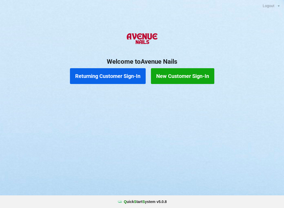
scroll to position [27, 0]
click at [113, 78] on button "Returning Customer Sign-In" at bounding box center [108, 76] width 76 height 16
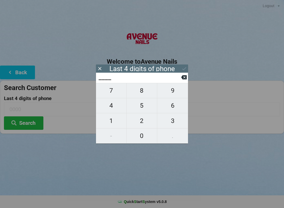
click at [115, 93] on span "7" at bounding box center [111, 90] width 31 height 11
type input "7___"
click at [119, 92] on span "7" at bounding box center [111, 90] width 31 height 11
type input "77__"
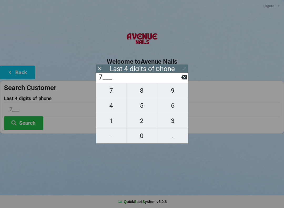
type input "77__"
click at [137, 123] on span "2" at bounding box center [142, 120] width 31 height 11
type input "772_"
click at [174, 106] on span "6" at bounding box center [172, 105] width 31 height 11
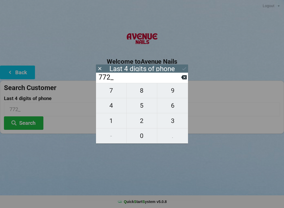
type input "7726"
click at [184, 79] on icon at bounding box center [184, 77] width 6 height 4
click at [182, 78] on icon at bounding box center [184, 77] width 6 height 4
click at [184, 79] on icon at bounding box center [184, 77] width 6 height 4
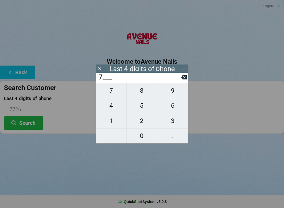
click at [185, 80] on icon at bounding box center [184, 77] width 6 height 6
click at [141, 122] on span "2" at bounding box center [142, 120] width 31 height 11
type input "2___"
click at [118, 125] on span "1" at bounding box center [111, 120] width 31 height 11
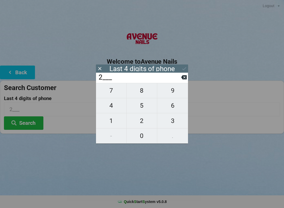
type input "21__"
click at [115, 108] on span "4" at bounding box center [111, 105] width 31 height 11
type input "214_"
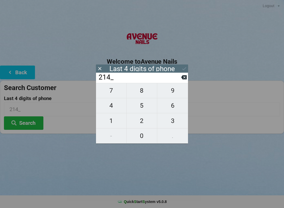
click at [175, 121] on span "3" at bounding box center [172, 120] width 31 height 11
type input "2143"
click at [184, 65] on button at bounding box center [184, 68] width 6 height 7
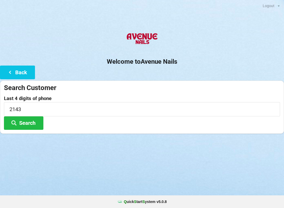
click at [31, 122] on button "Search" at bounding box center [23, 122] width 39 height 13
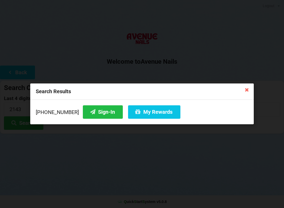
click at [92, 109] on button "Sign-In" at bounding box center [103, 111] width 40 height 13
